Goal: Task Accomplishment & Management: Complete application form

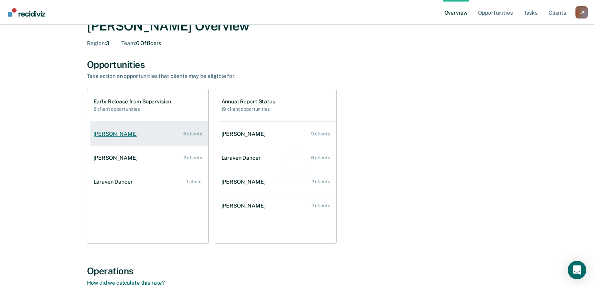
scroll to position [39, 0]
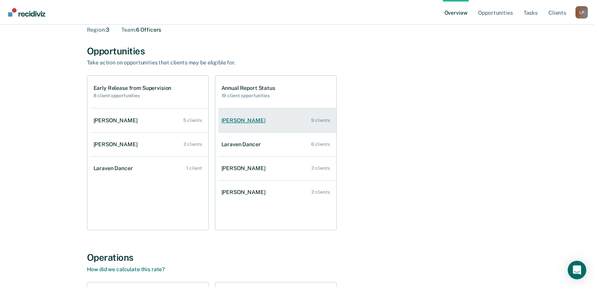
click at [252, 121] on div "[PERSON_NAME]" at bounding box center [244, 120] width 47 height 7
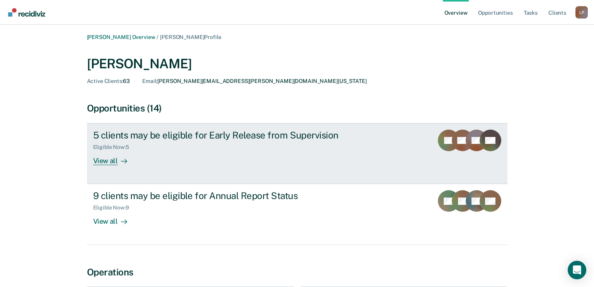
click at [194, 136] on div "5 clients may be eligible for Early Release from Supervision" at bounding box center [228, 135] width 271 height 11
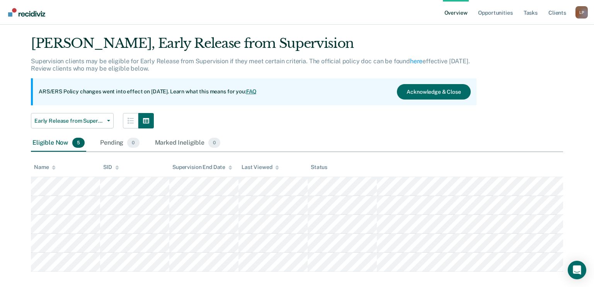
scroll to position [27, 0]
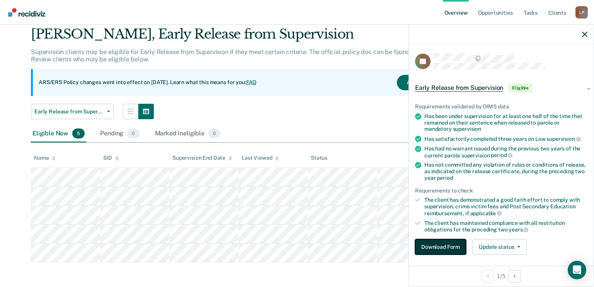
click at [438, 250] on button "Download Form" at bounding box center [440, 246] width 51 height 15
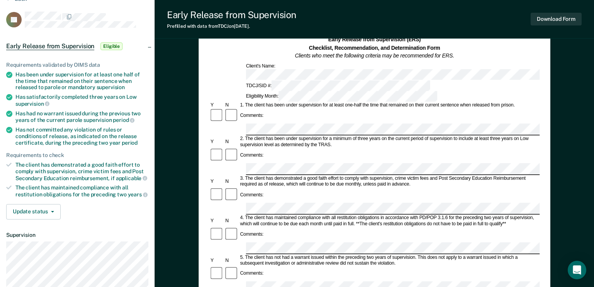
scroll to position [77, 0]
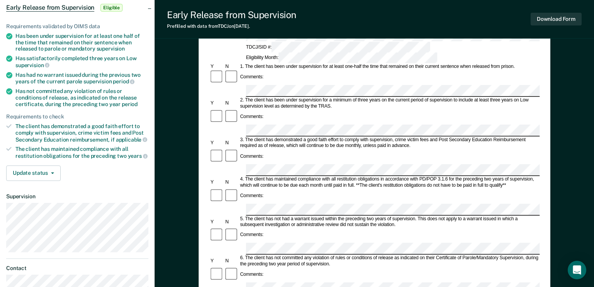
click at [22, 92] on div "Has not committed any violation of rules or conditions of release, as indicated…" at bounding box center [81, 97] width 133 height 19
click at [11, 92] on icon at bounding box center [9, 91] width 6 height 6
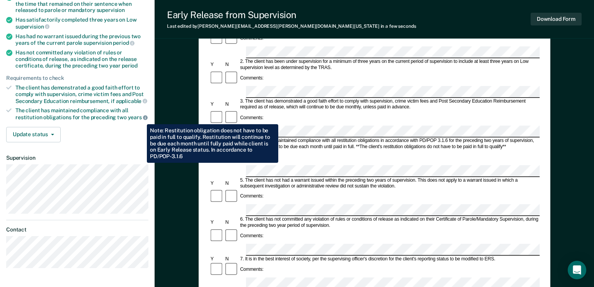
click at [143, 119] on icon at bounding box center [145, 117] width 5 height 5
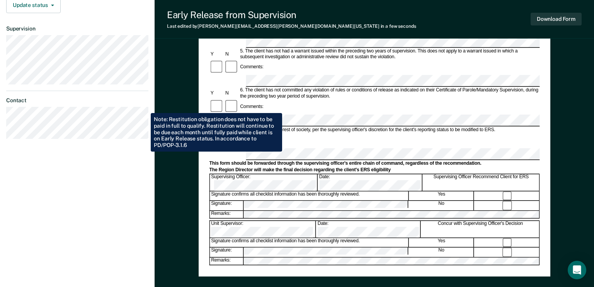
scroll to position [141, 0]
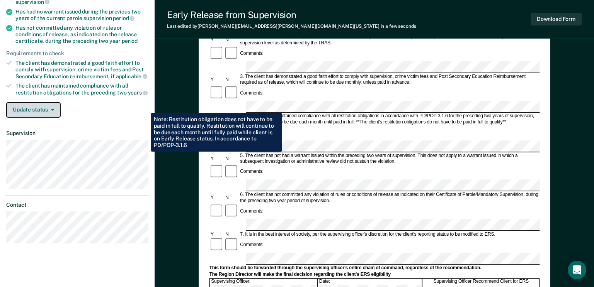
click at [51, 110] on button "Update status" at bounding box center [33, 109] width 54 height 15
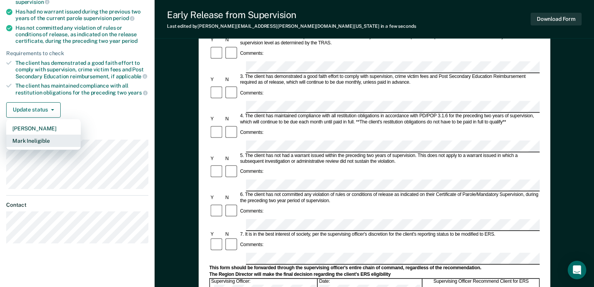
click at [32, 144] on button "Mark Ineligible" at bounding box center [43, 141] width 75 height 12
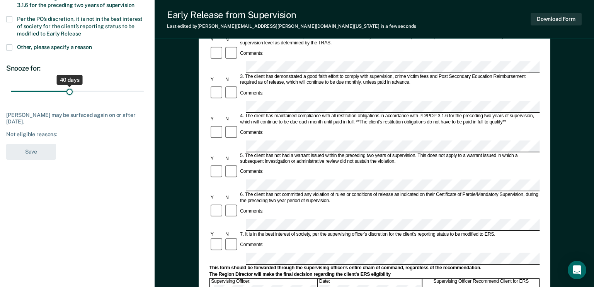
drag, startPoint x: 54, startPoint y: 94, endPoint x: 70, endPoint y: 90, distance: 15.9
type input "40"
click at [70, 90] on input "range" at bounding box center [77, 92] width 133 height 14
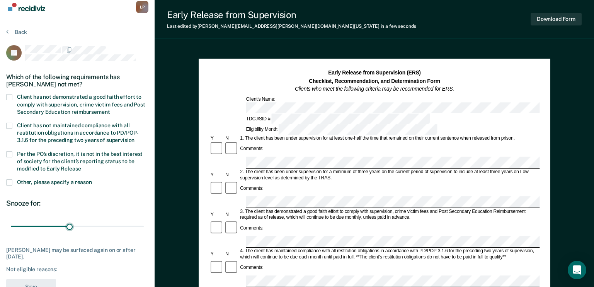
scroll to position [0, 0]
